Goal: Find specific page/section: Find specific page/section

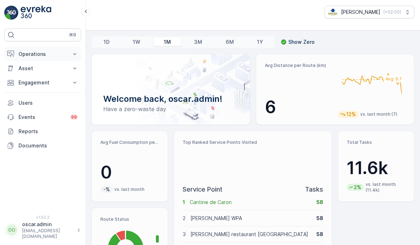
click at [33, 54] on p "Operations" at bounding box center [42, 54] width 48 height 7
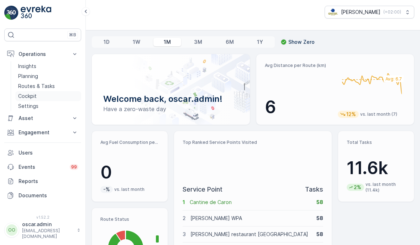
click at [33, 101] on link "Cockpit" at bounding box center [48, 96] width 66 height 10
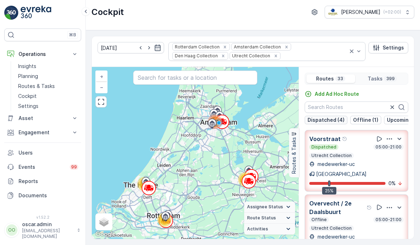
click at [320, 123] on button "Dispatched (4)" at bounding box center [325, 120] width 43 height 9
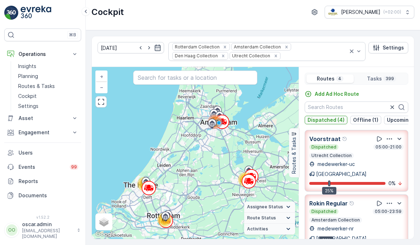
click at [320, 123] on button "Dispatched (4)" at bounding box center [325, 120] width 43 height 9
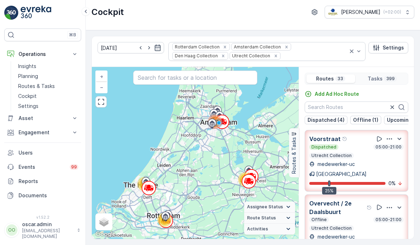
click at [380, 119] on div "Dispatched (4) Offline (1) Upcoming (4) Undispatched (24)" at bounding box center [355, 120] width 103 height 9
click at [374, 117] on p "Undispatched (24)" at bounding box center [385, 119] width 47 height 7
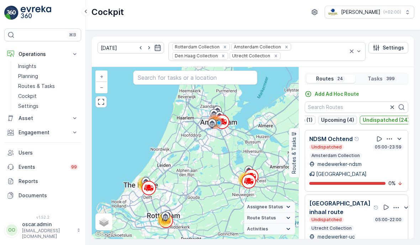
click at [352, 117] on button "Upcoming (4)" at bounding box center [337, 120] width 39 height 9
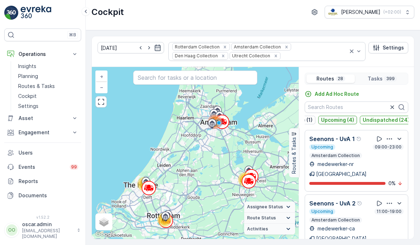
click at [347, 120] on p "Upcoming (4)" at bounding box center [337, 119] width 33 height 7
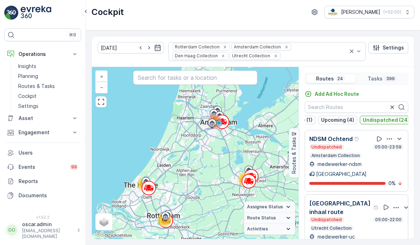
click at [355, 120] on div "Dispatched (4) Offline (1) Upcoming (4) Undispatched (24)" at bounding box center [355, 120] width 103 height 9
click at [365, 121] on p "Undispatched (24)" at bounding box center [385, 119] width 47 height 7
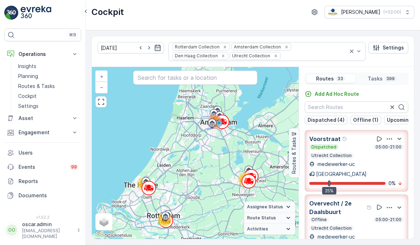
scroll to position [0, 0]
